Goal: Task Accomplishment & Management: Use online tool/utility

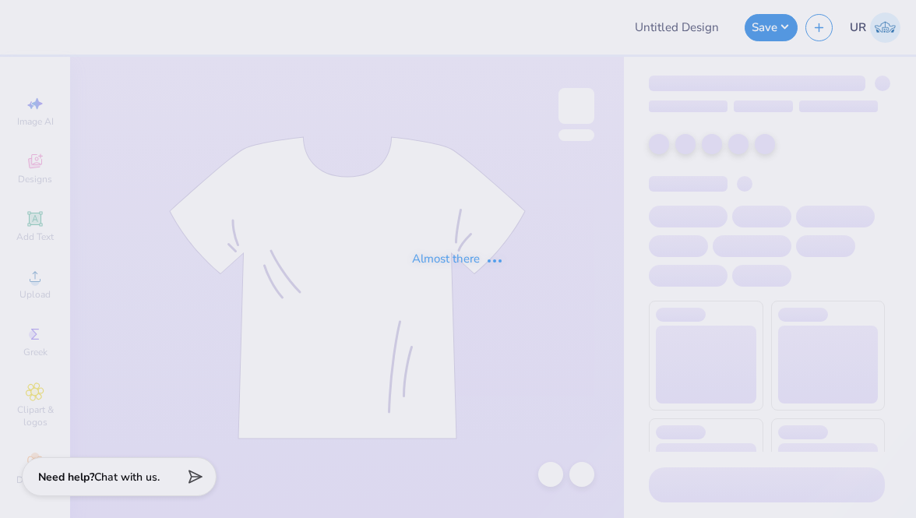
type input "ISD 2025 8.62"
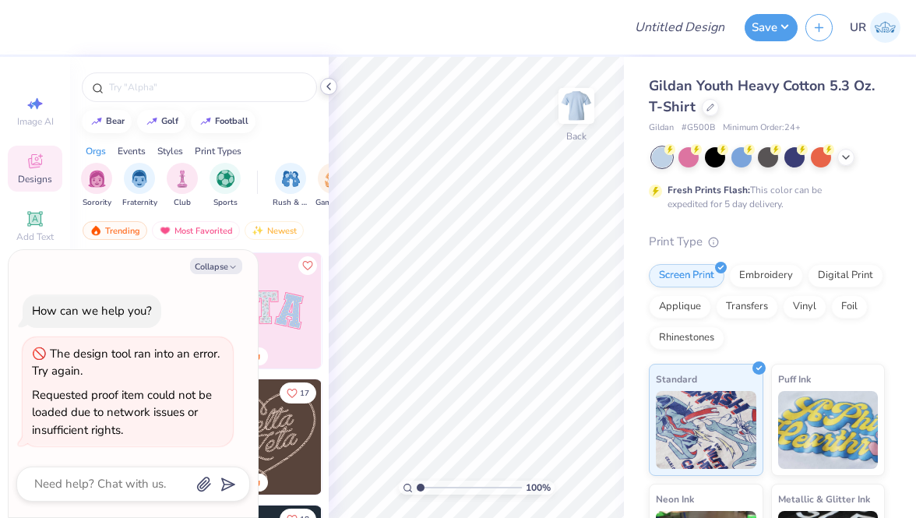
click at [329, 82] on icon at bounding box center [329, 86] width 12 height 12
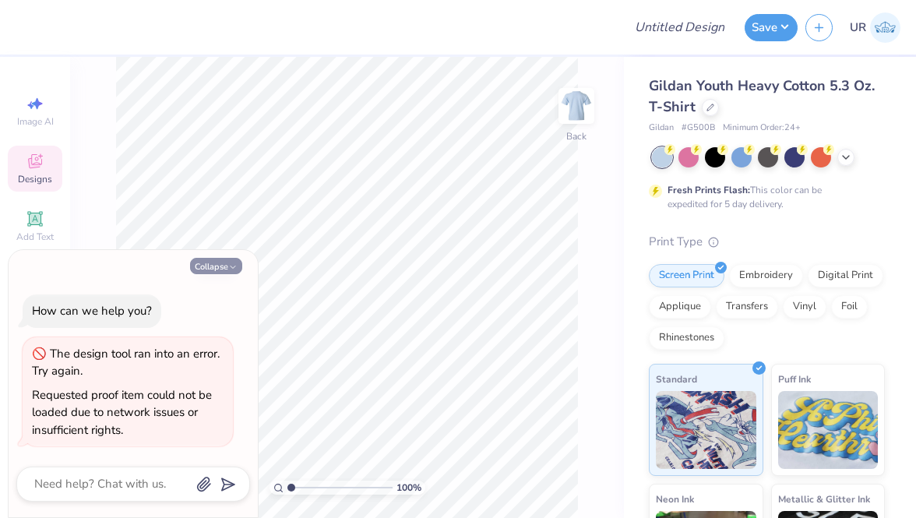
click at [214, 269] on button "Collapse" at bounding box center [216, 266] width 52 height 16
type textarea "x"
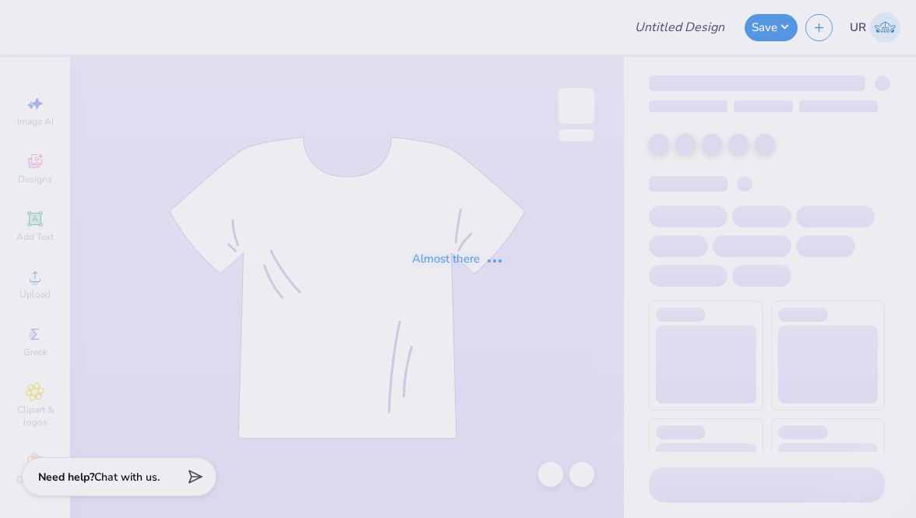
type input "ISD 2025 8.62"
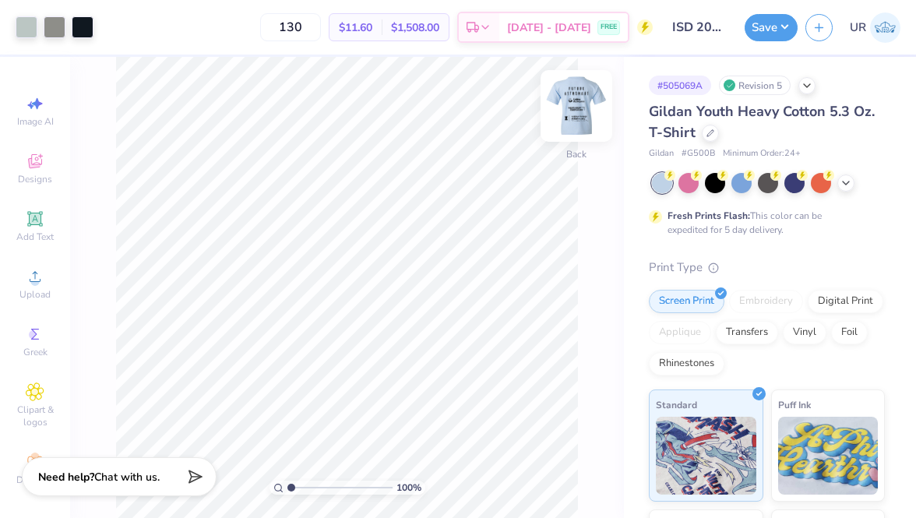
click at [570, 96] on img at bounding box center [576, 106] width 62 height 62
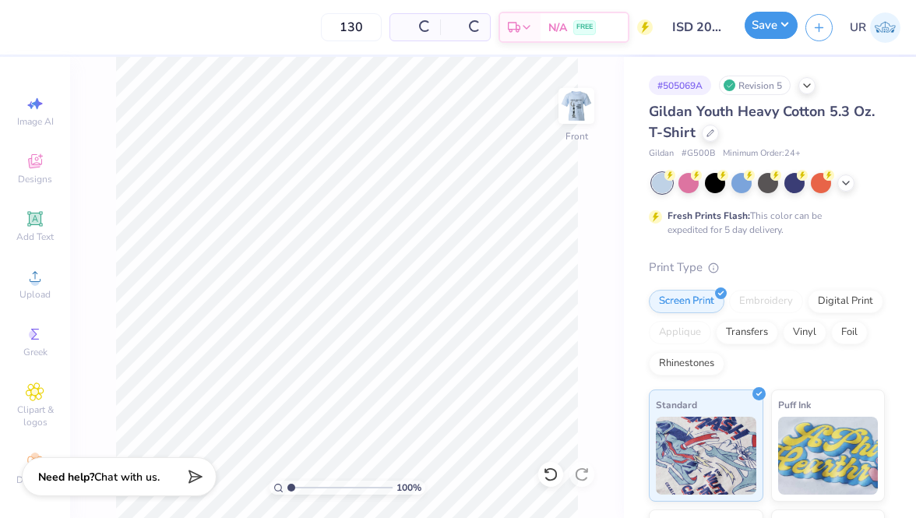
click at [787, 34] on button "Save" at bounding box center [771, 25] width 53 height 27
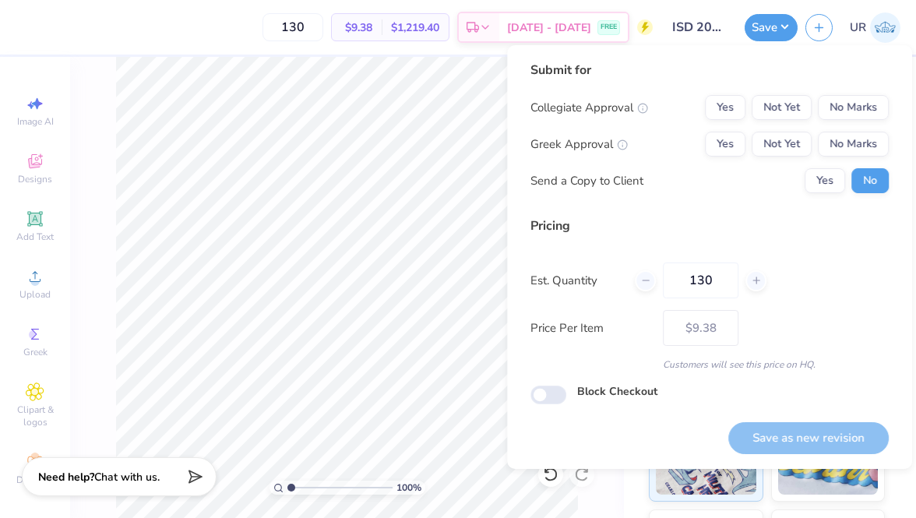
click at [859, 125] on div "Collegiate Approval Yes Not Yet No Marks Greek Approval Yes Not Yet No Marks Se…" at bounding box center [710, 144] width 358 height 98
click at [852, 104] on button "No Marks" at bounding box center [853, 107] width 71 height 25
click at [852, 139] on button "No Marks" at bounding box center [853, 144] width 71 height 25
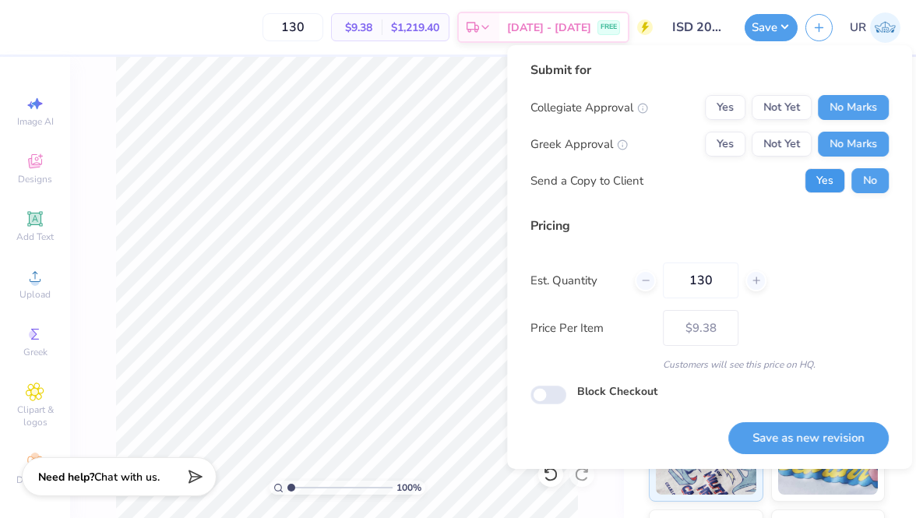
click at [828, 181] on button "Yes" at bounding box center [825, 180] width 41 height 25
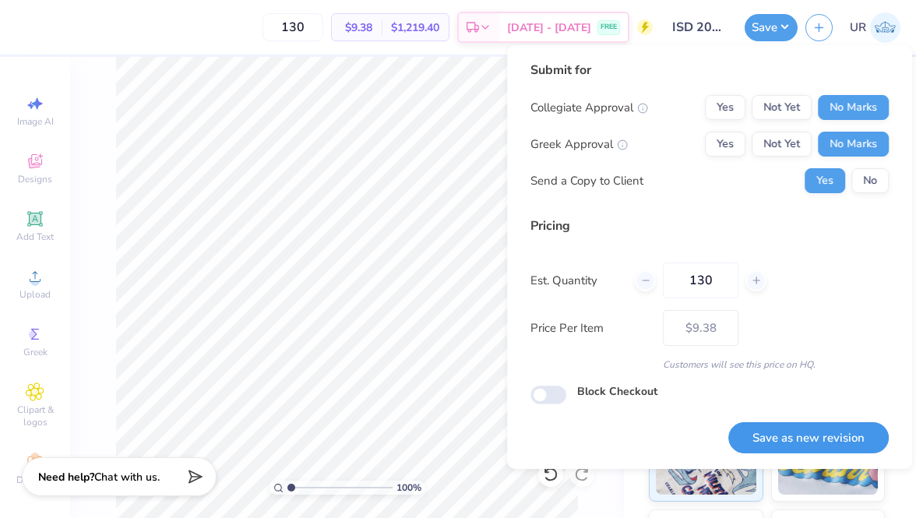
click at [782, 437] on button "Save as new revision" at bounding box center [809, 438] width 161 height 32
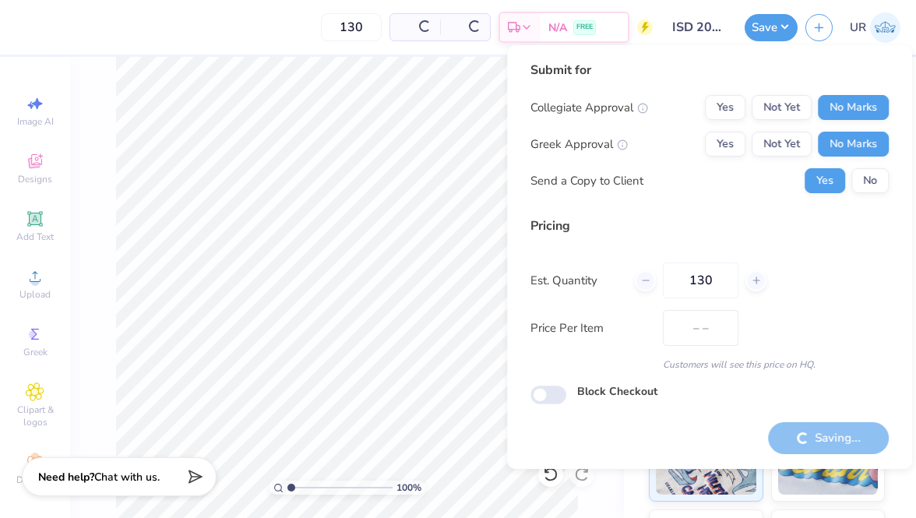
type input "$9.38"
